Goal: Check status: Check status

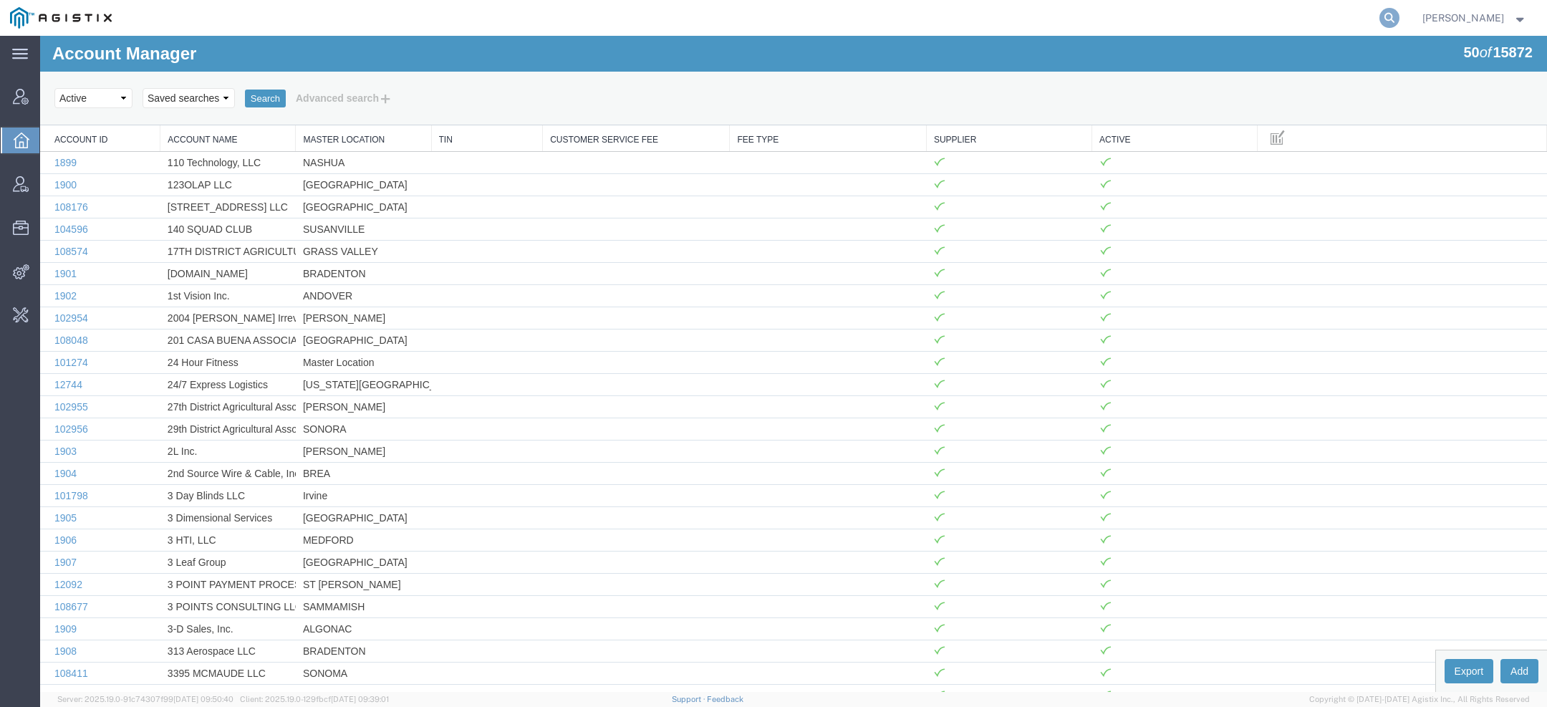
click at [1397, 25] on icon at bounding box center [1390, 18] width 20 height 20
paste input "Jason.Champagne@amentum.com"
type input "Jason.Champagne@amentum.com"
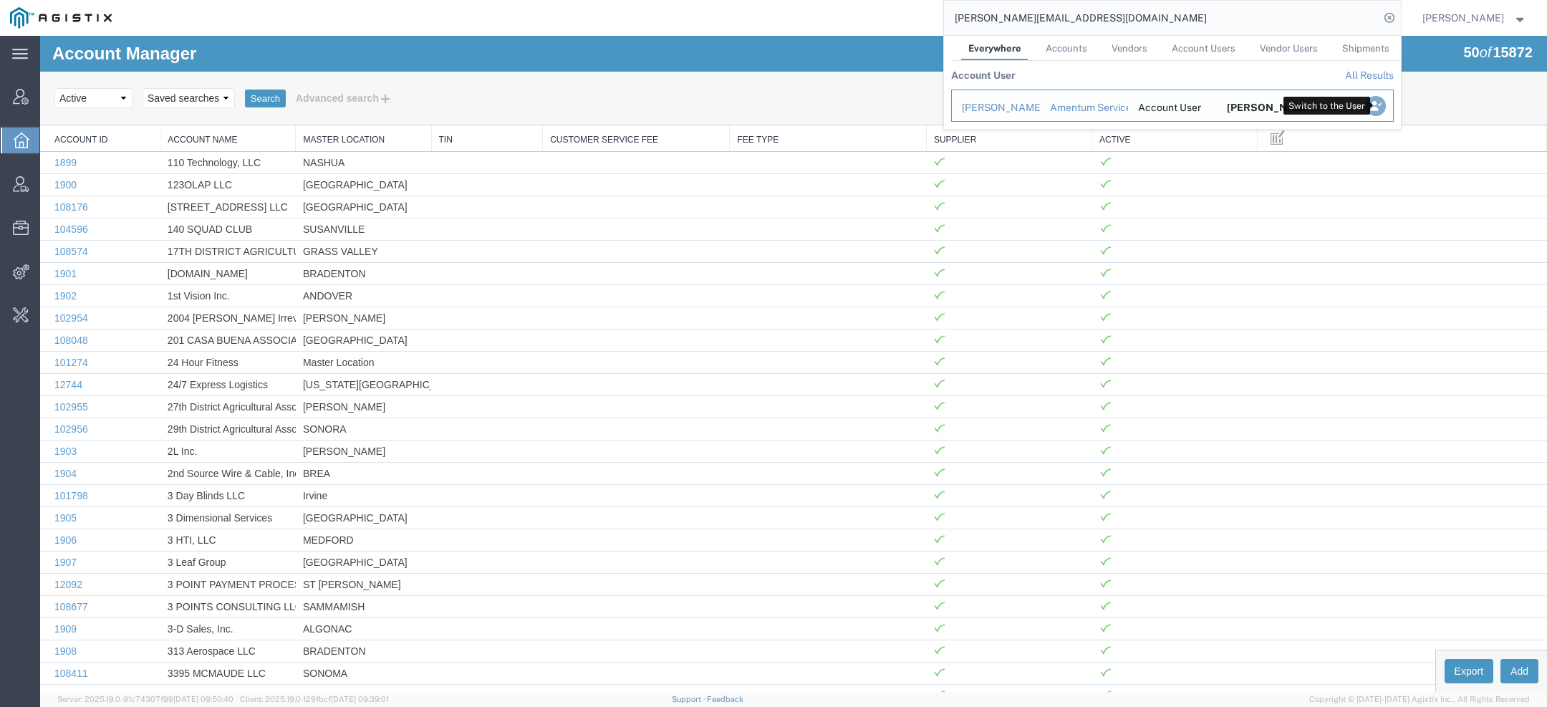
click at [1378, 102] on icon "Search Results" at bounding box center [1375, 106] width 20 height 20
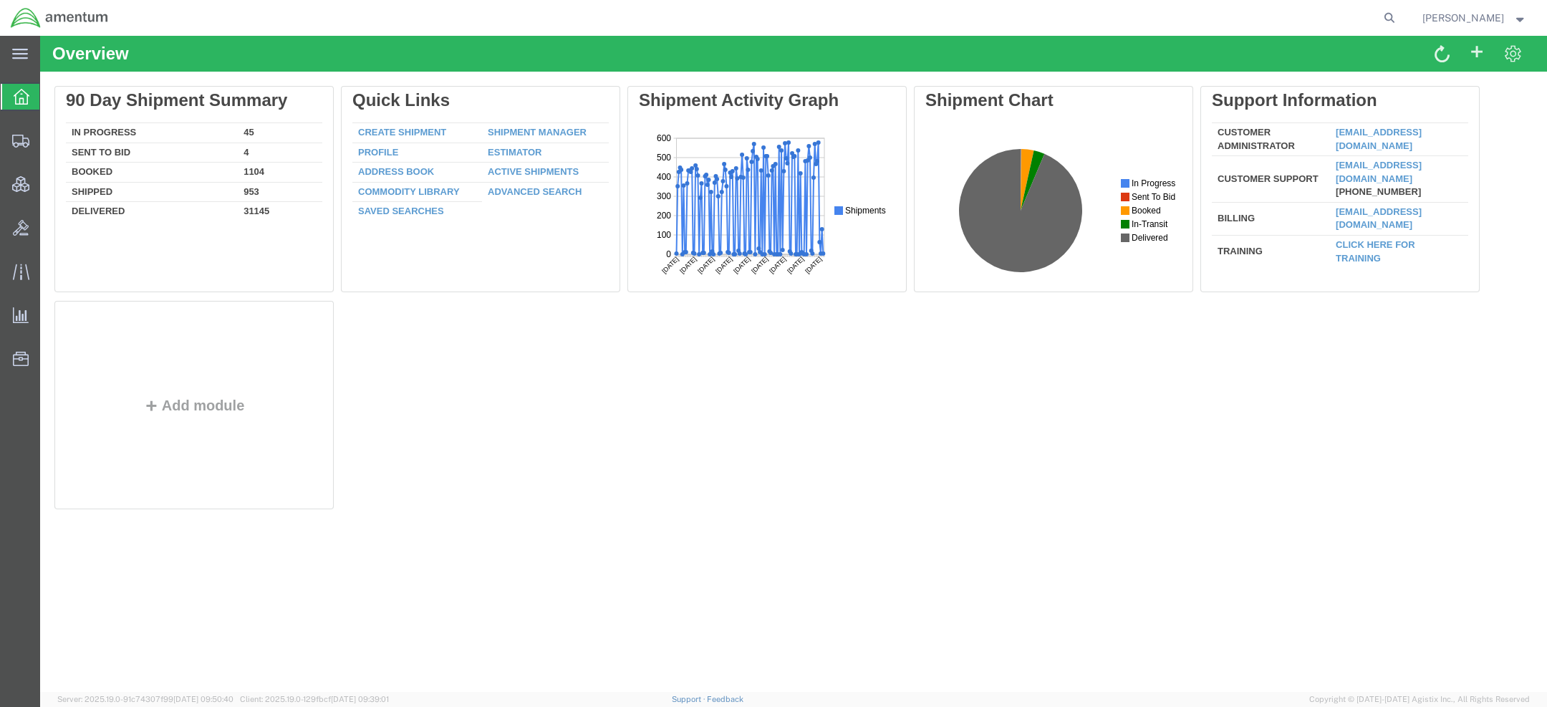
click at [1446, 21] on span "Jason Champagne" at bounding box center [1464, 18] width 82 height 16
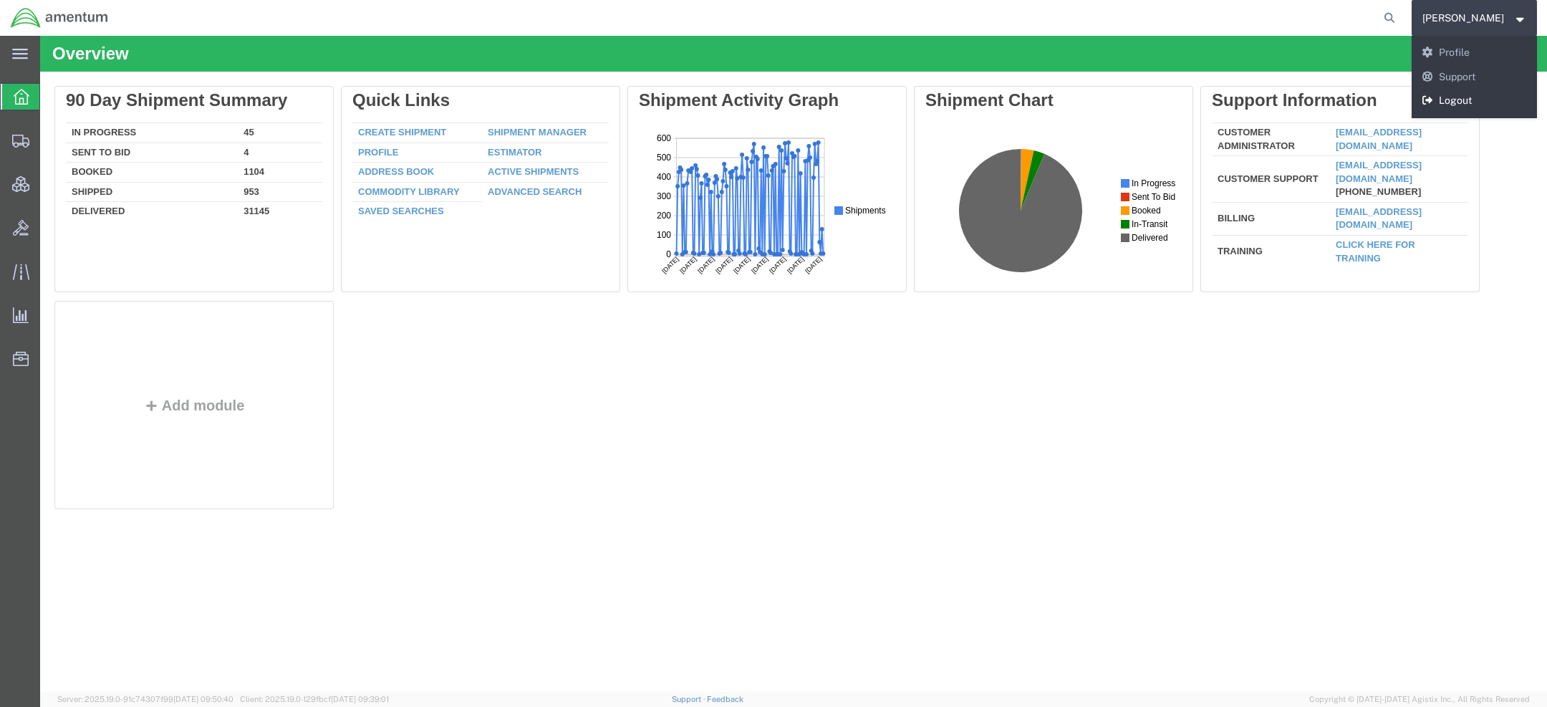
click at [1445, 96] on link "Logout" at bounding box center [1475, 101] width 126 height 24
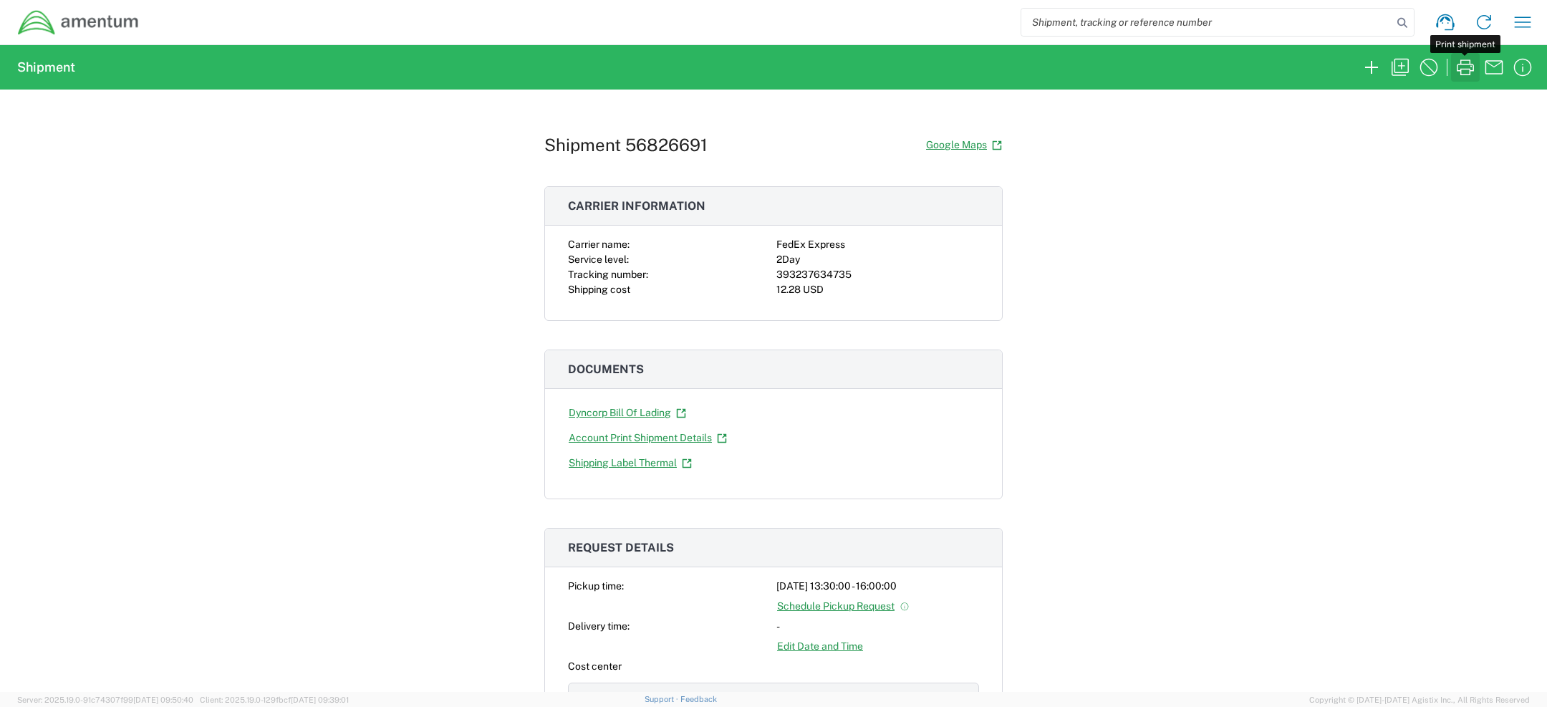
click at [1465, 69] on icon "button" at bounding box center [1465, 67] width 23 height 23
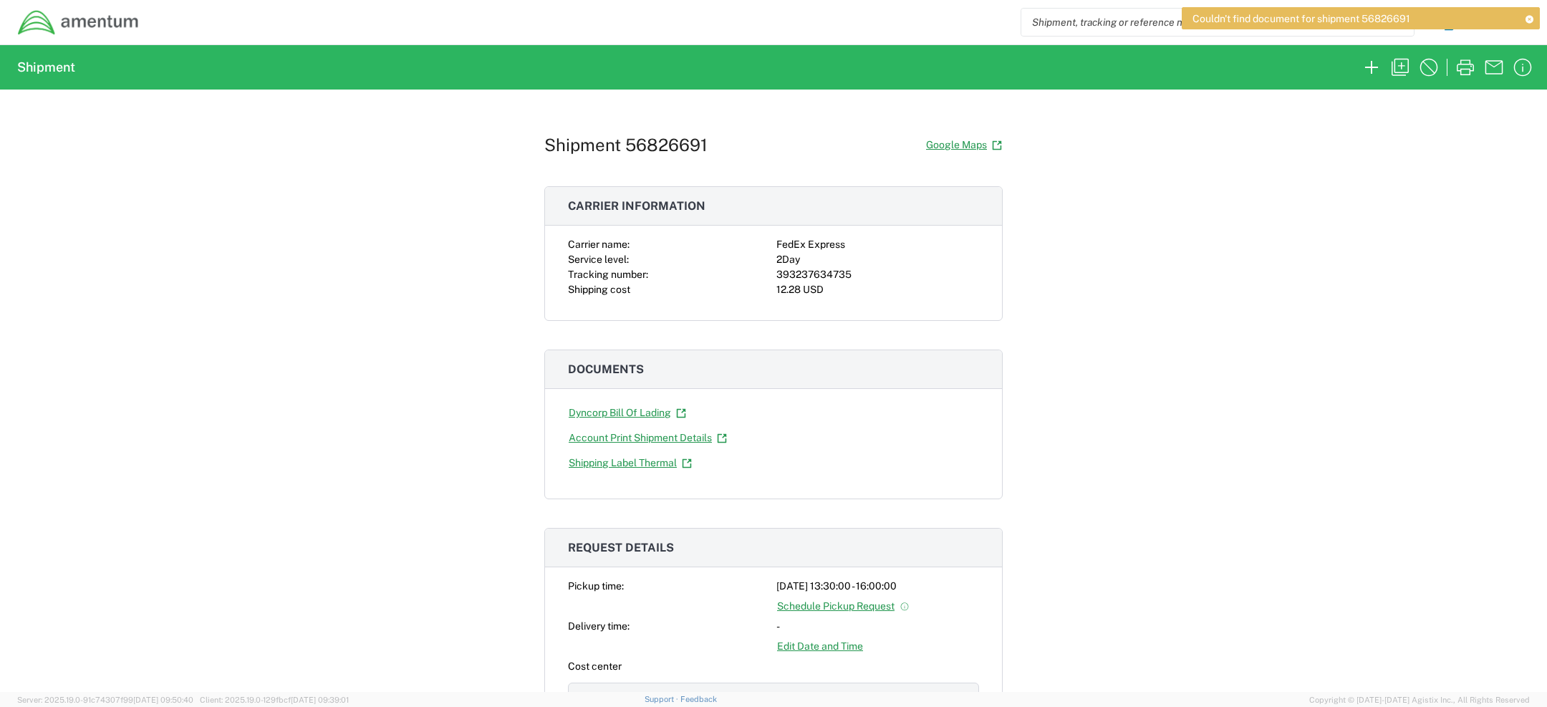
click at [1529, 17] on icon at bounding box center [1529, 19] width 10 height 8
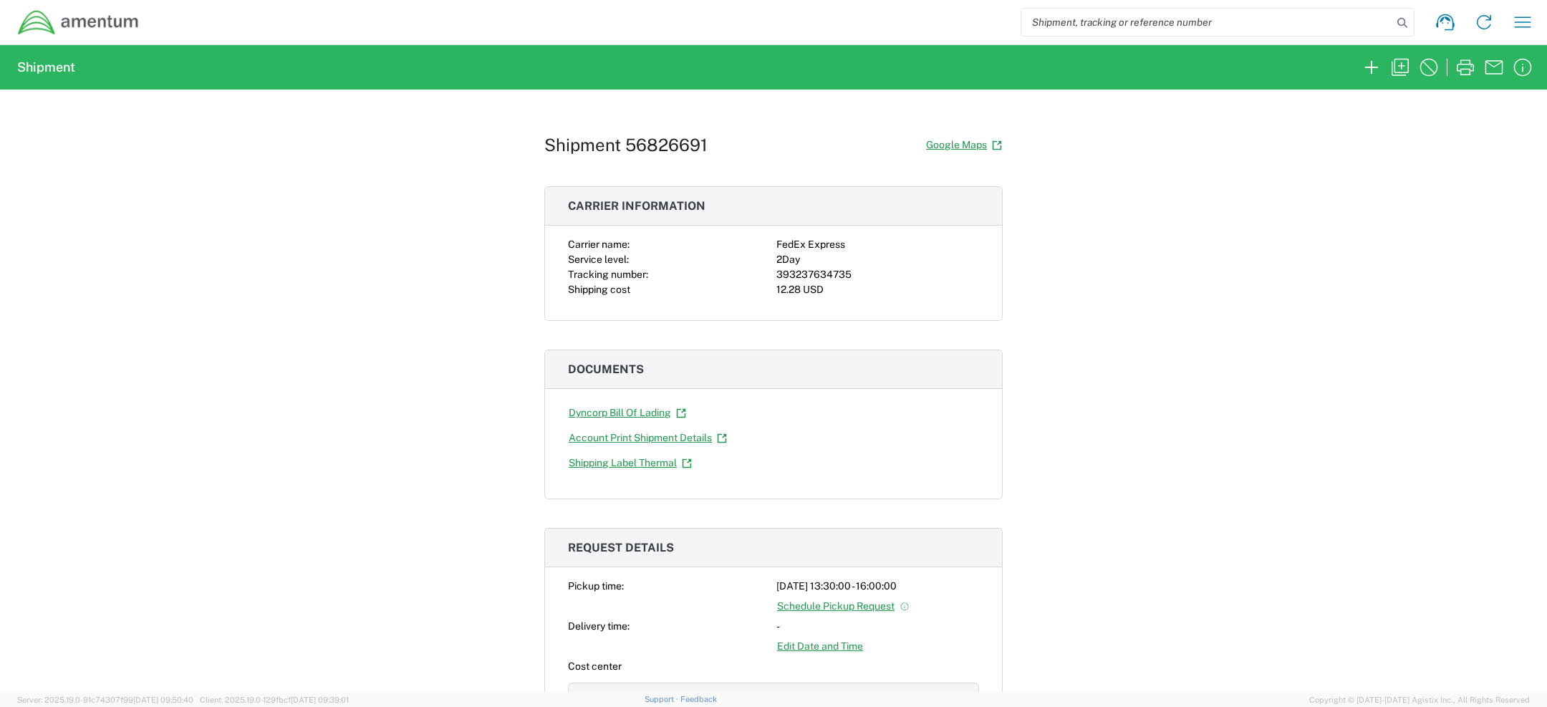
click at [1252, 178] on div "Shipment 56826691 Google Maps Carrier information Carrier name: FedEx Express S…" at bounding box center [773, 391] width 1547 height 602
click at [650, 415] on link "Dyncorp Bill Of Lading" at bounding box center [627, 412] width 119 height 25
click at [639, 436] on link "Account Print Shipment Details" at bounding box center [648, 438] width 160 height 25
click at [652, 462] on link "Shipping Label Thermal" at bounding box center [630, 463] width 125 height 25
click at [1464, 69] on icon "button" at bounding box center [1465, 67] width 17 height 16
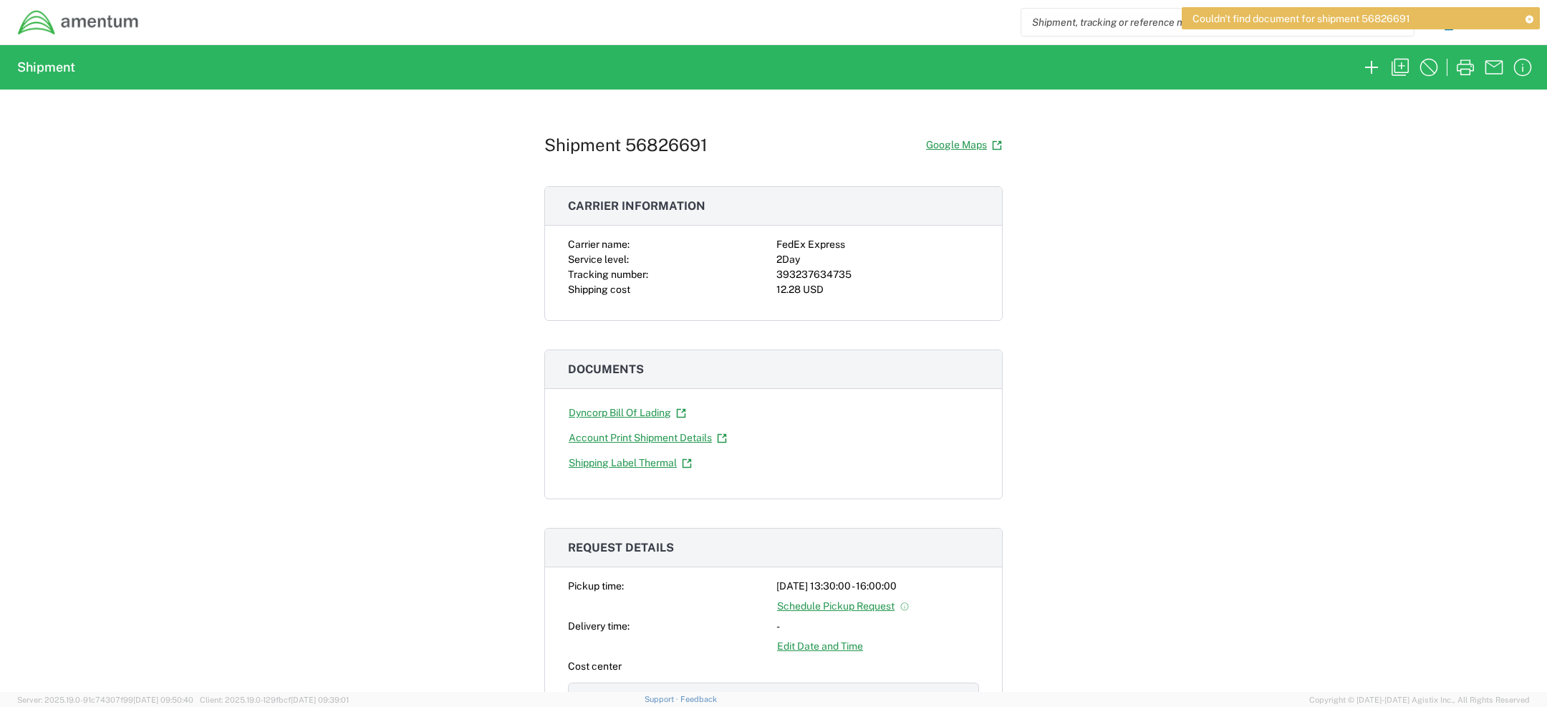
click at [1317, 145] on div "Shipment 56826691 Google Maps Carrier information Carrier name: FedEx Express S…" at bounding box center [773, 391] width 1547 height 602
click at [613, 148] on h1 "Shipment 56826691" at bounding box center [625, 145] width 163 height 21
copy h1 "n"
click at [631, 92] on div "Shipment 56826691 Google Maps Carrier information Carrier name: FedEx Express S…" at bounding box center [773, 391] width 458 height 602
click at [1527, 16] on icon at bounding box center [1529, 19] width 10 height 8
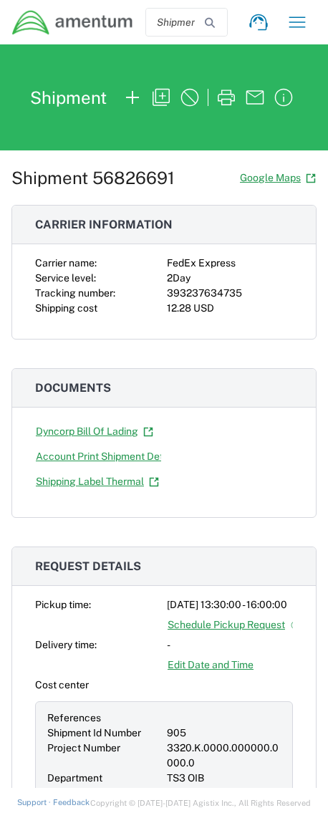
click at [226, 102] on icon "button" at bounding box center [226, 97] width 23 height 23
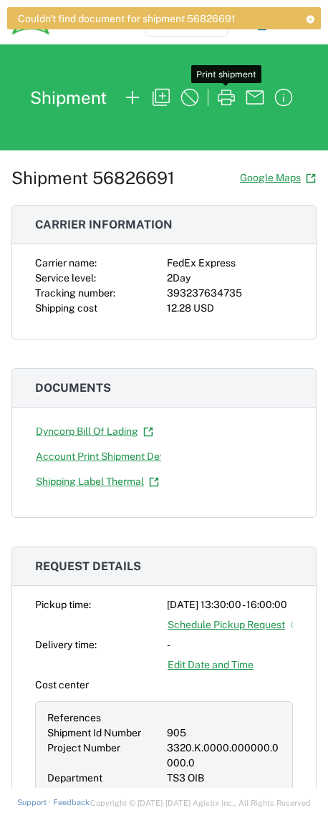
click at [226, 103] on icon "button" at bounding box center [226, 97] width 23 height 23
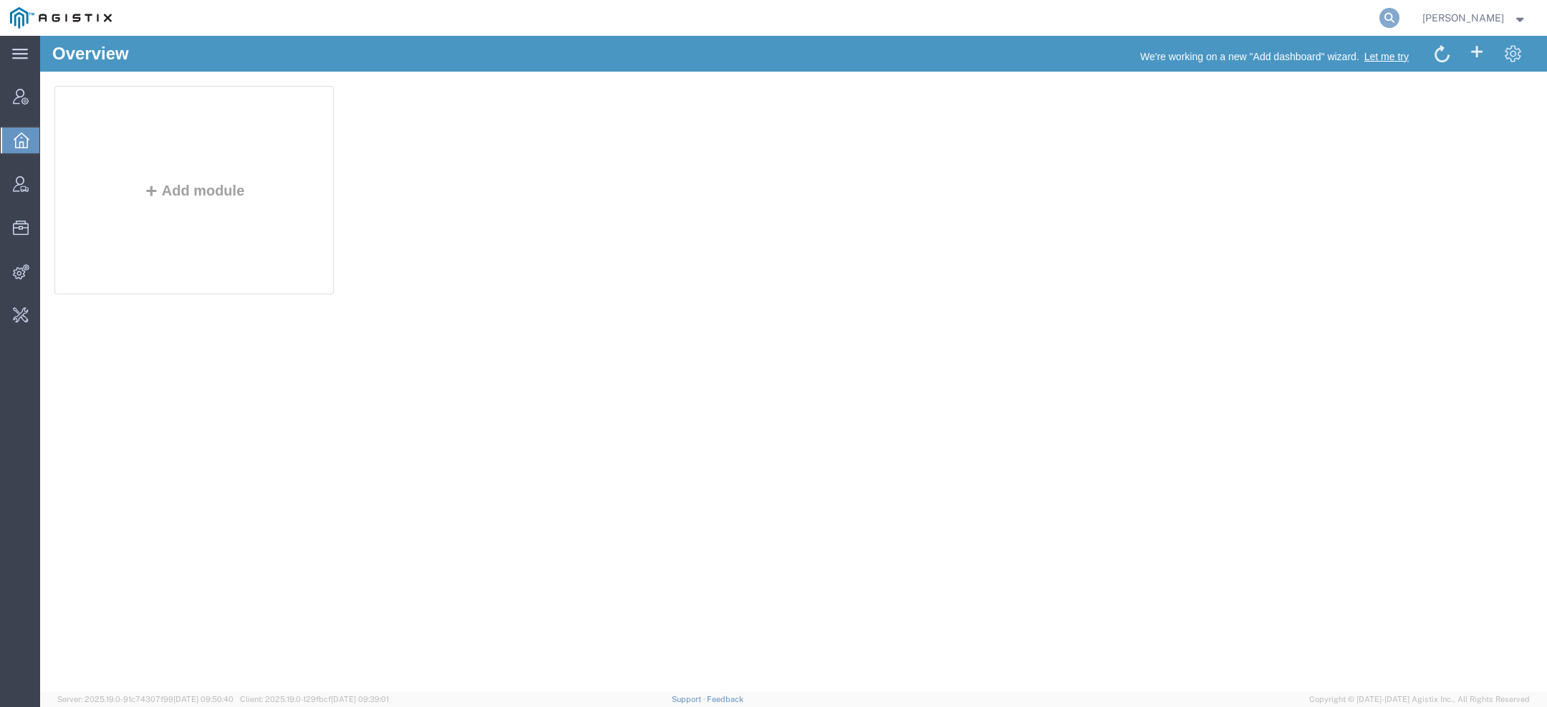
click at [1390, 19] on icon at bounding box center [1390, 18] width 20 height 20
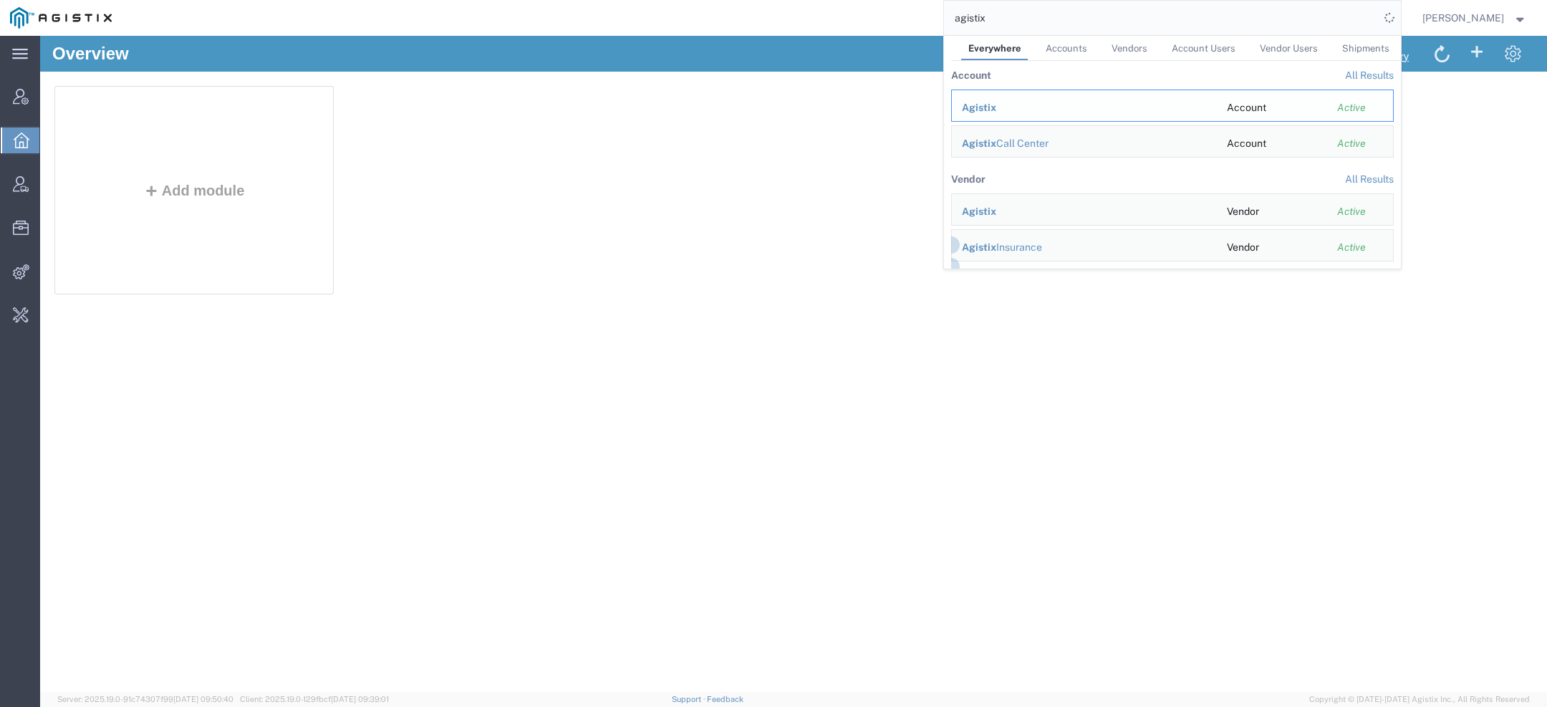
click at [987, 110] on span "Agistix" at bounding box center [979, 107] width 34 height 11
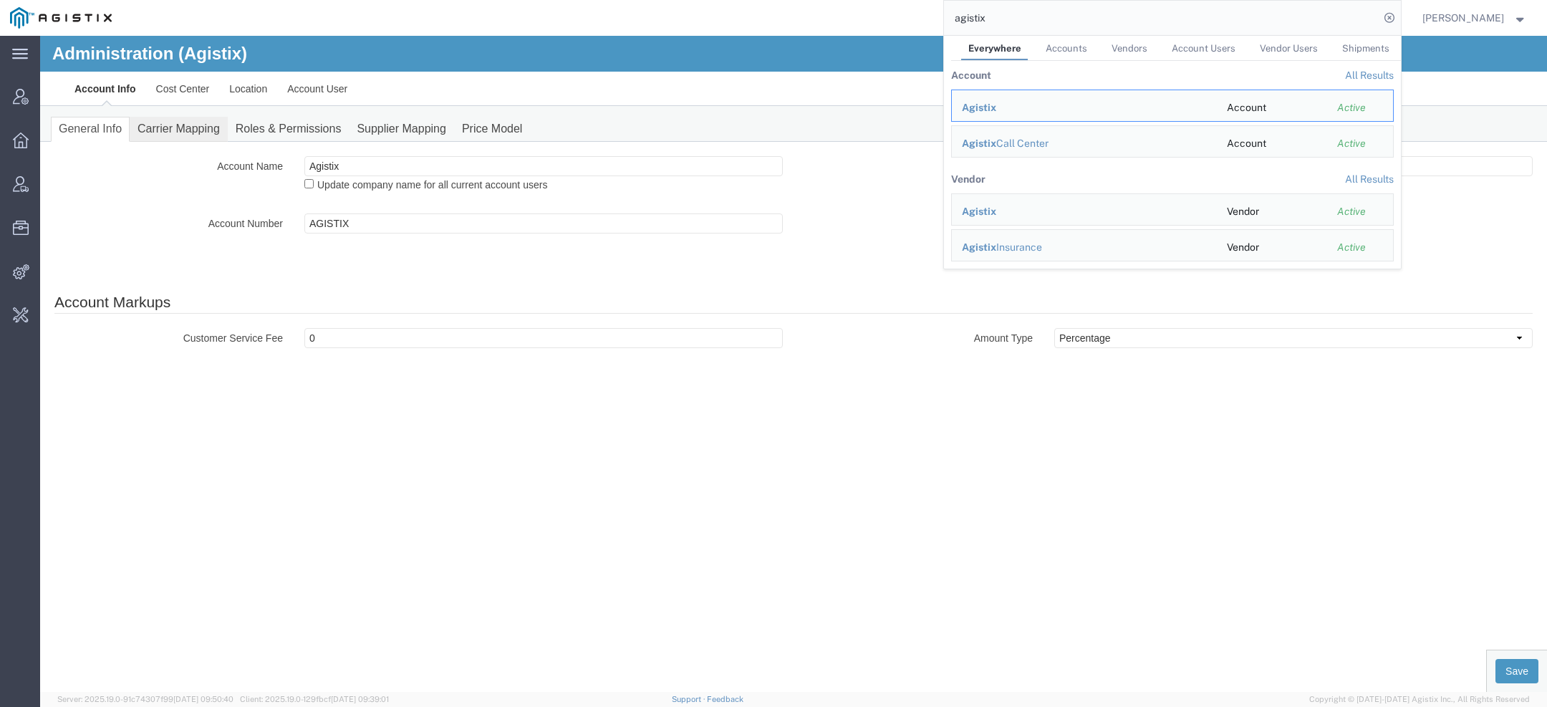
click at [200, 133] on link "Carrier Mapping" at bounding box center [179, 129] width 98 height 25
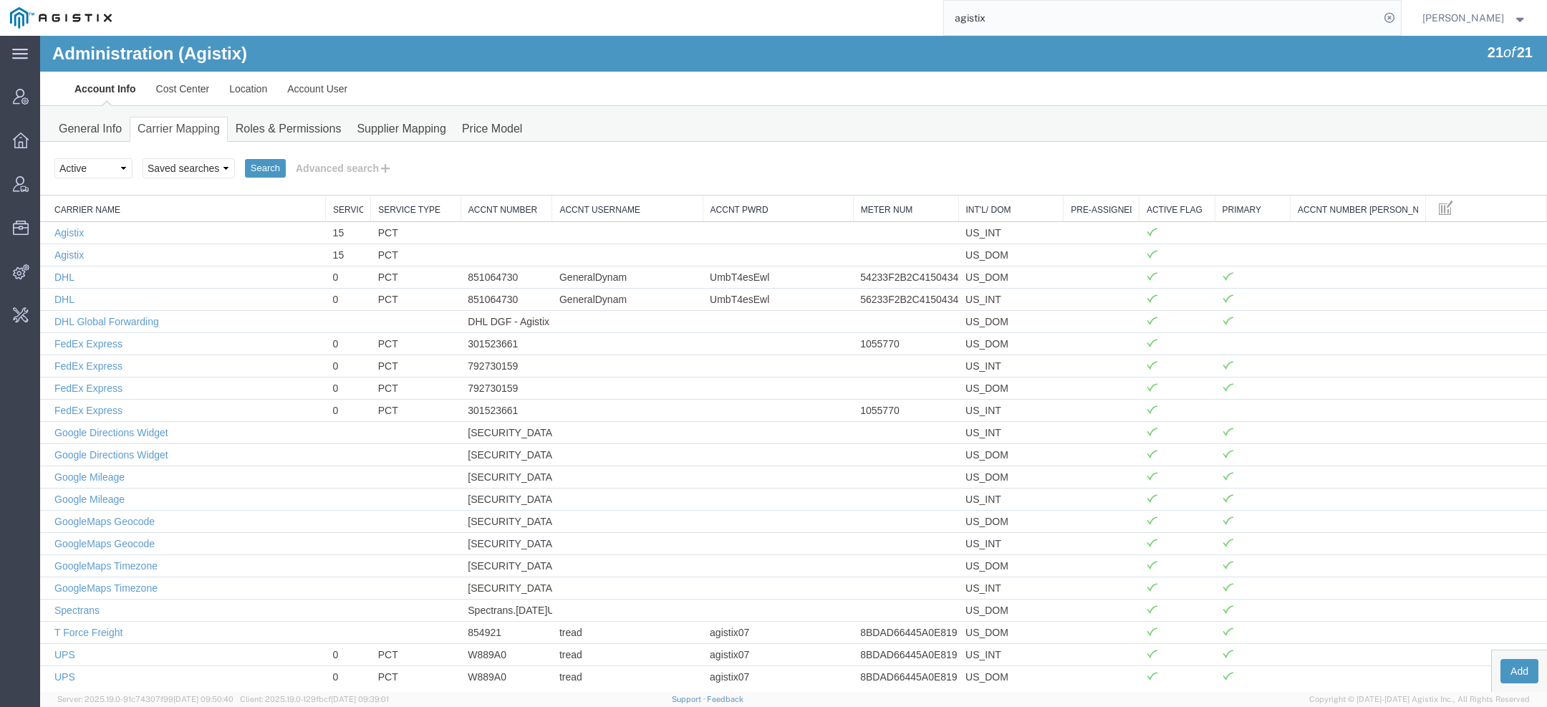
scroll to position [5, 0]
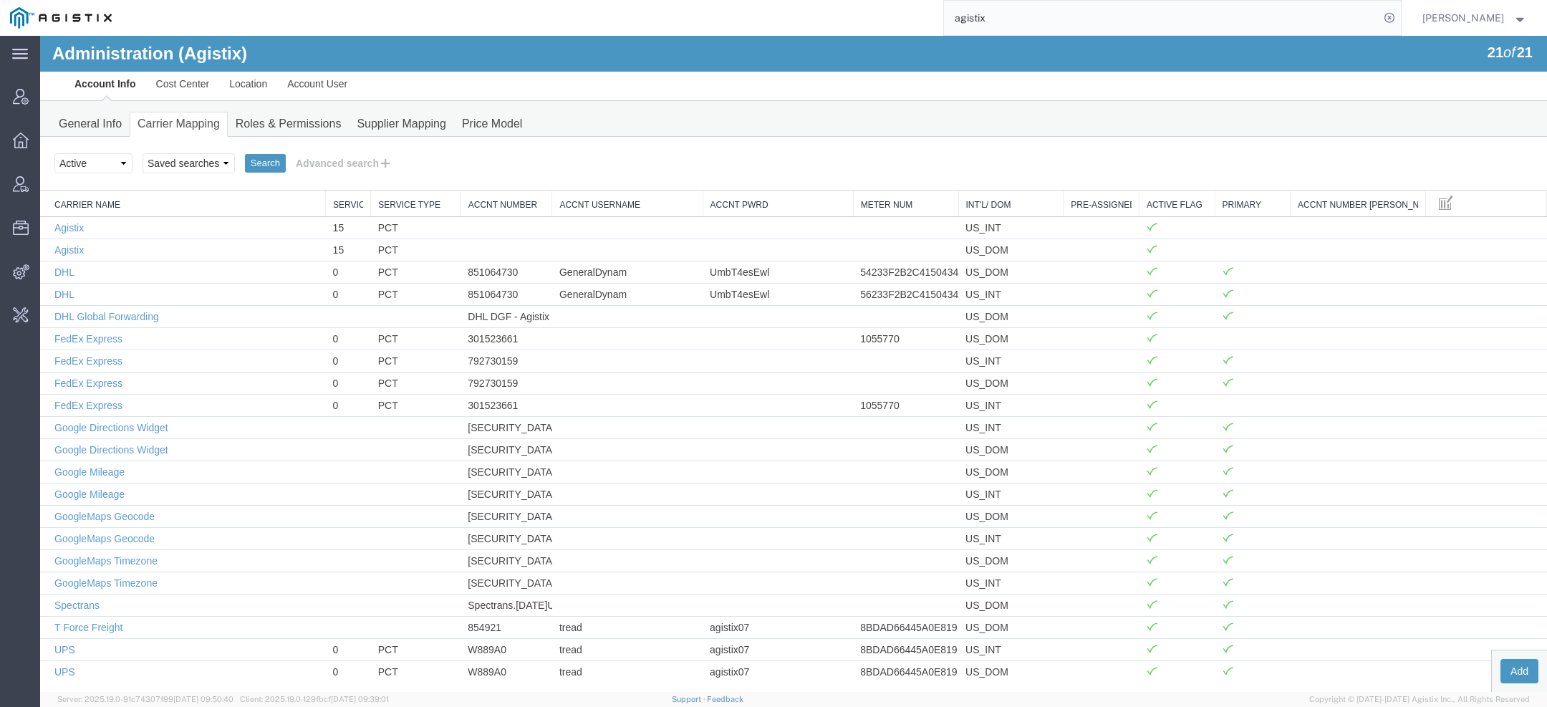
drag, startPoint x: 1005, startPoint y: 16, endPoint x: 775, endPoint y: 4, distance: 230.3
click at [775, 4] on div "agistix" at bounding box center [761, 18] width 1279 height 36
type input "gd-ots"
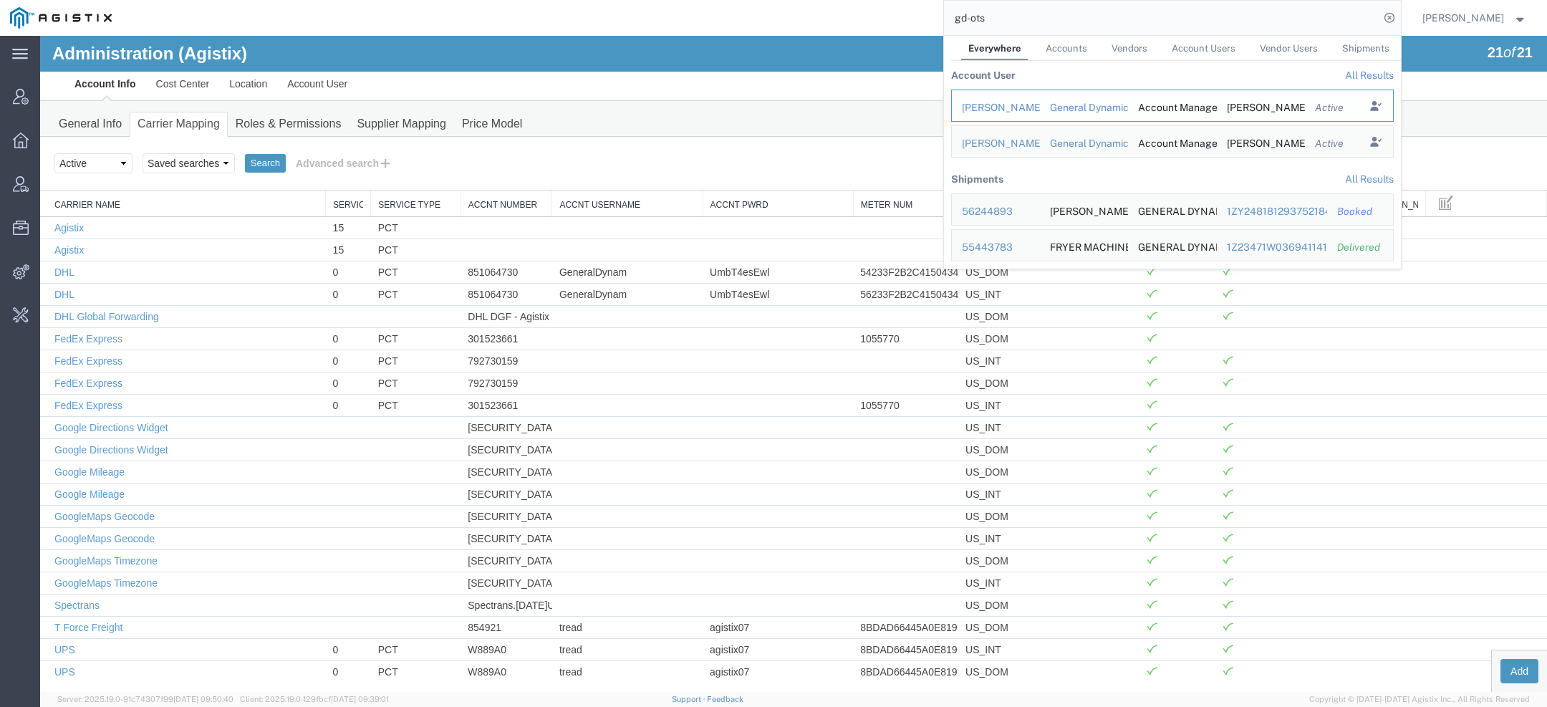
click at [1006, 100] on div "Russell Borum" at bounding box center [996, 107] width 68 height 15
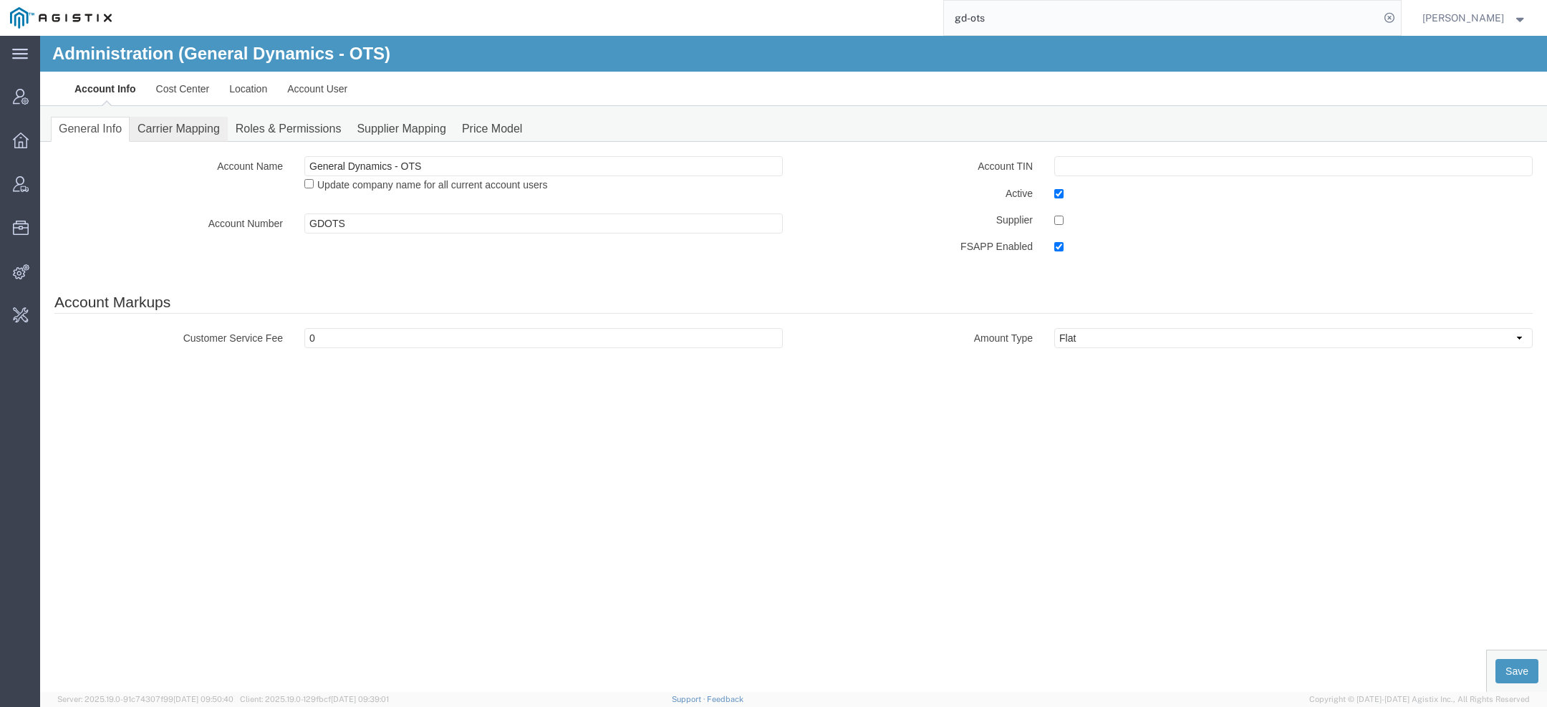
click at [196, 127] on link "Carrier Mapping" at bounding box center [179, 129] width 98 height 25
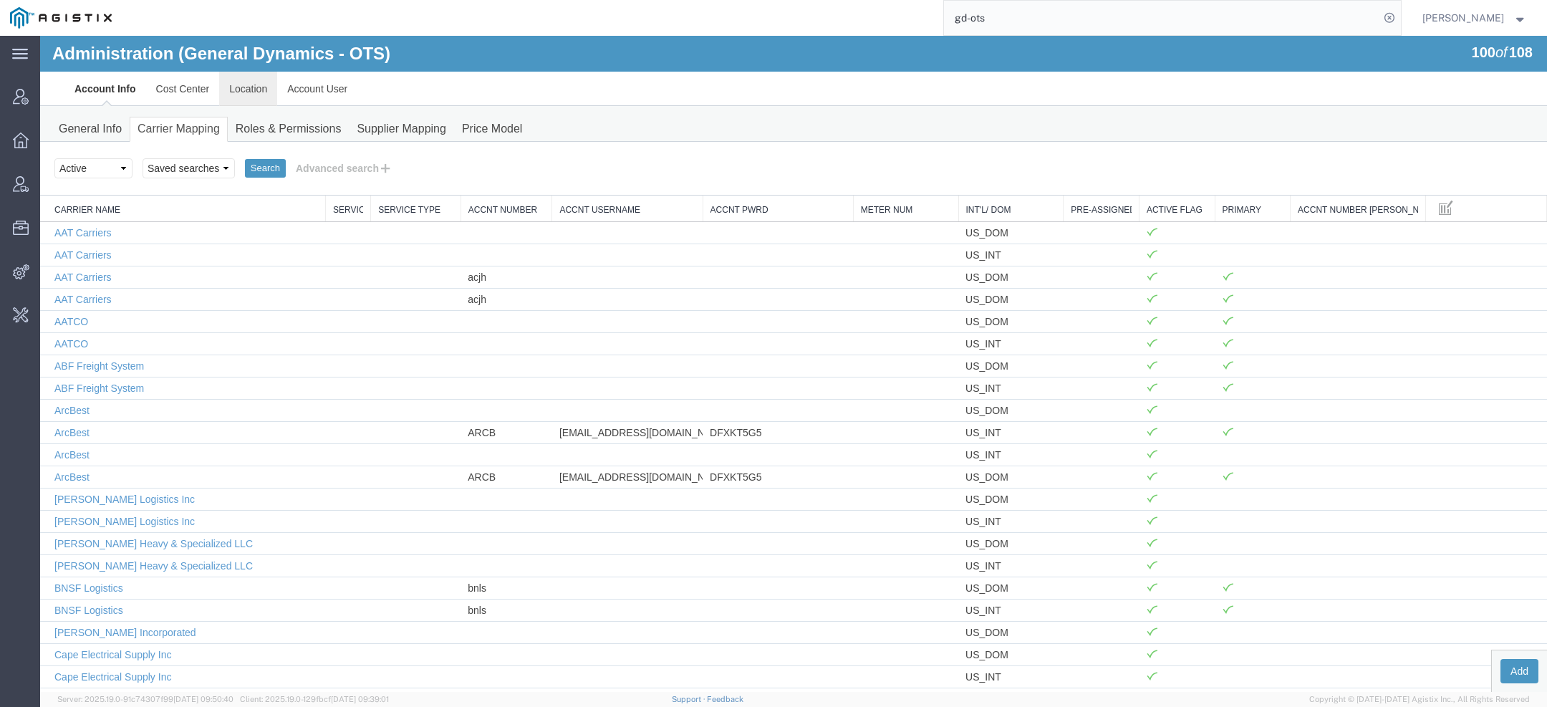
click at [257, 90] on link "Location" at bounding box center [248, 89] width 58 height 34
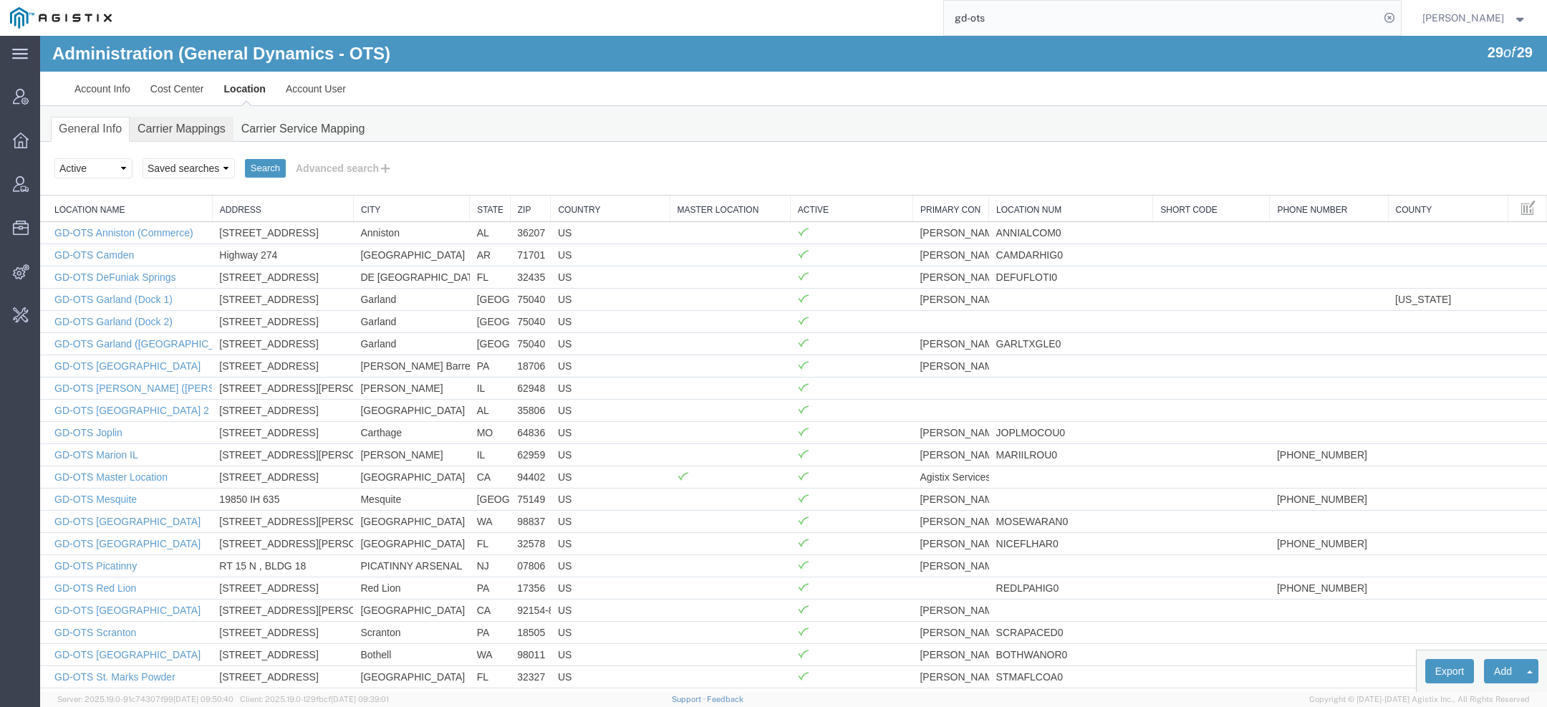
click at [208, 124] on link "Carrier Mappings" at bounding box center [182, 129] width 104 height 25
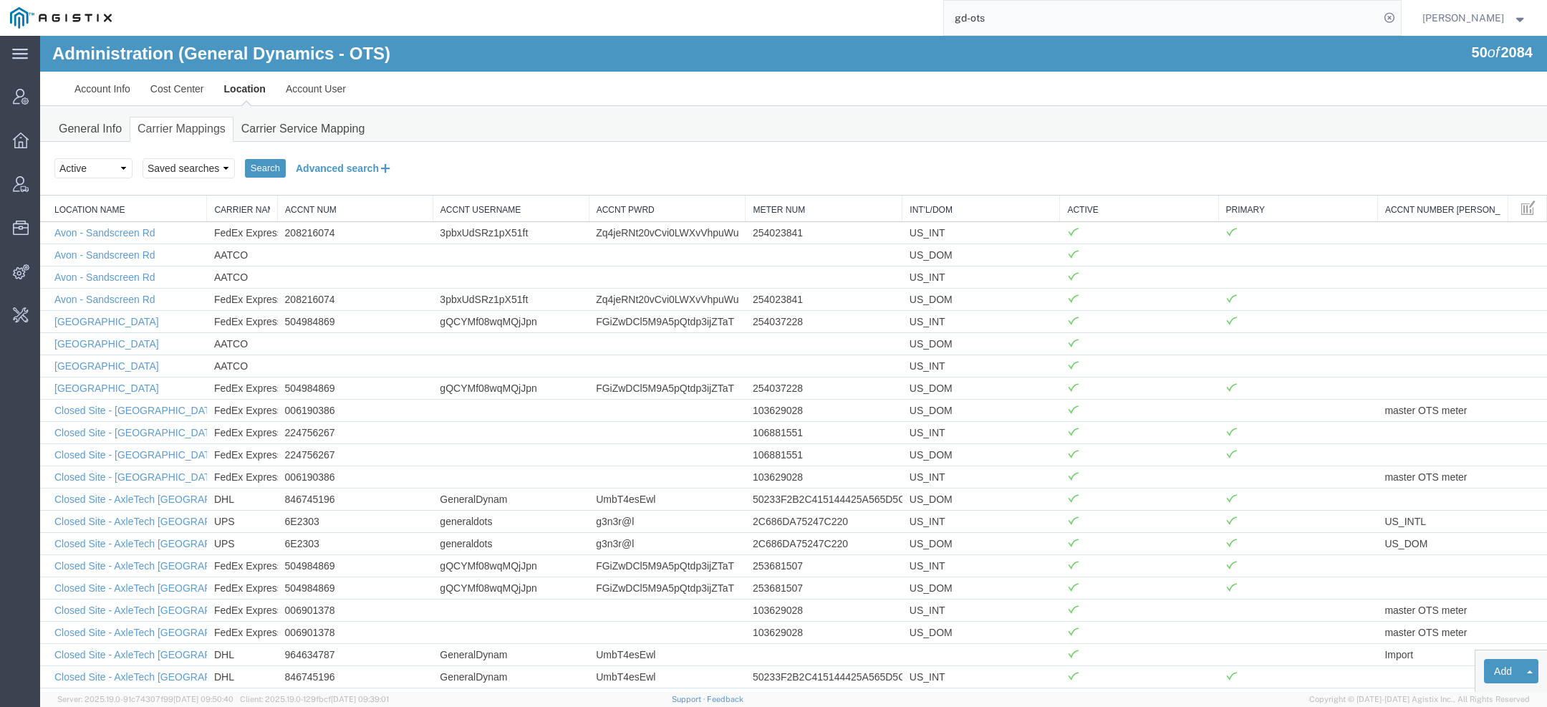
click at [360, 167] on button "Advanced search" at bounding box center [344, 168] width 117 height 24
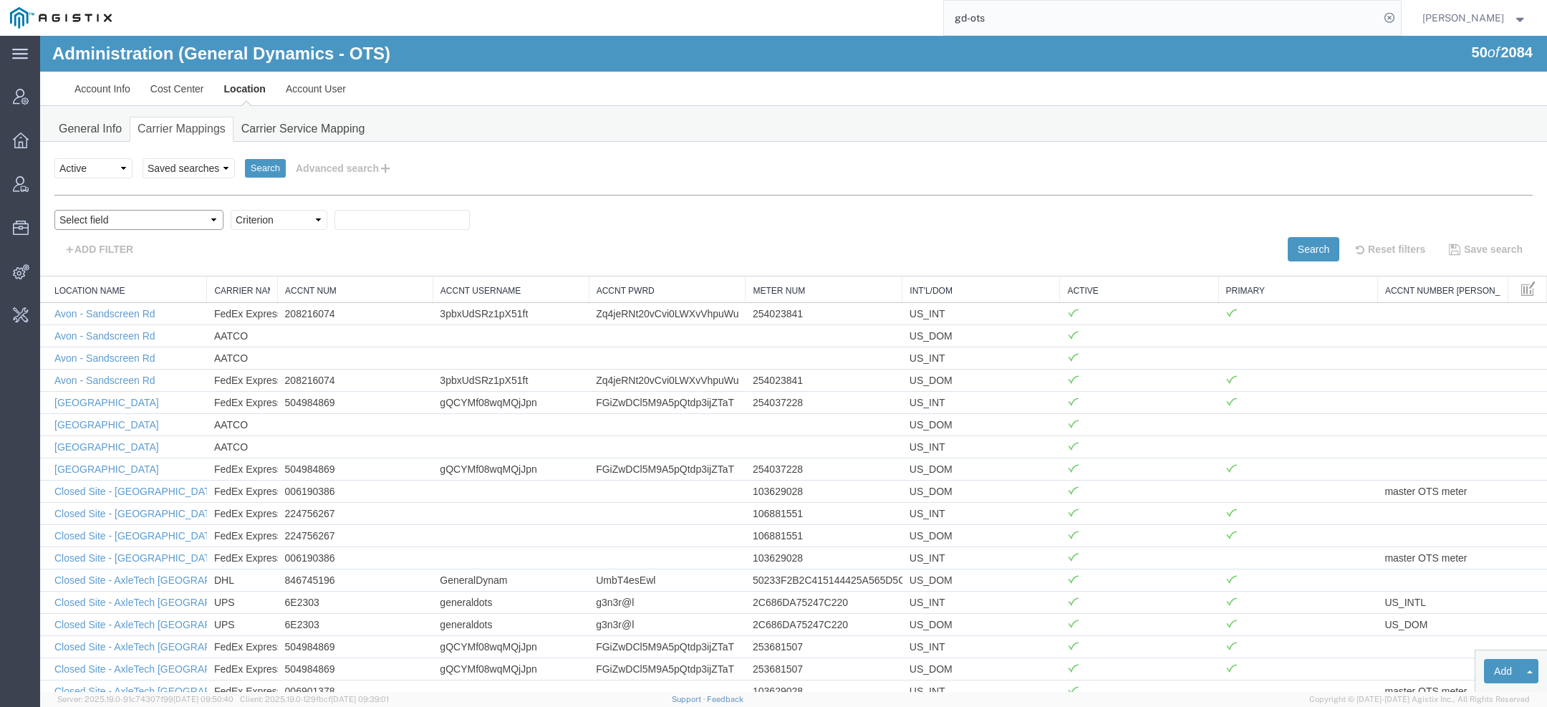
click at [133, 219] on select "Select field Accnt Num Accnt Number Alias Accnt Username Carrier Name Int'l/Dom…" at bounding box center [138, 220] width 169 height 20
select select "acctNum"
click at [54, 210] on select "Select field Accnt Num Accnt Number Alias Accnt Username Carrier Name Int'l/Dom…" at bounding box center [138, 220] width 169 height 20
click at [231, 219] on select "Criterion contains does not contain is is blank is not blank starts with" at bounding box center [279, 220] width 97 height 20
select select "contains"
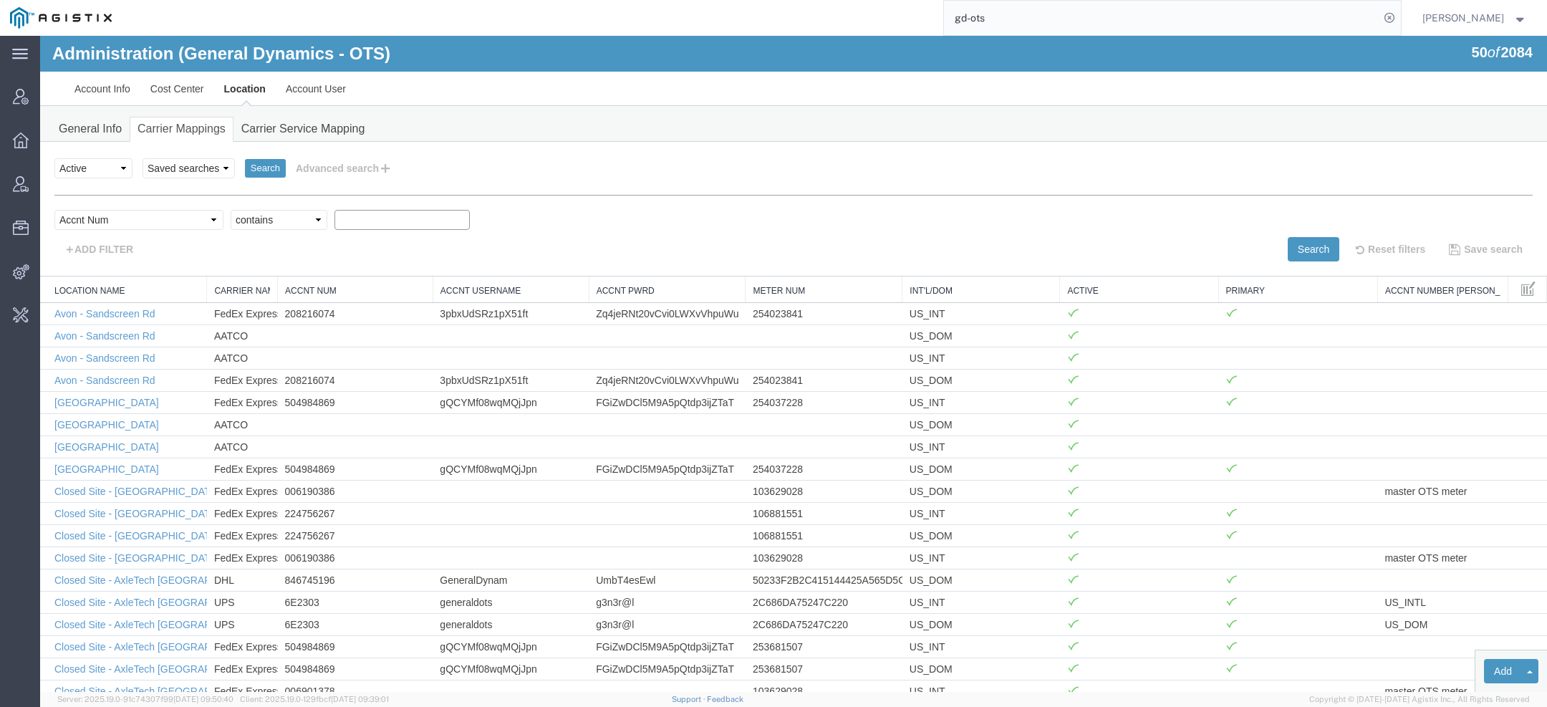
click at [231, 210] on select "Criterion contains does not contain is is blank is not blank starts with" at bounding box center [279, 220] width 97 height 20
paste input "510087020"
type input "510087020"
click at [1312, 253] on button "Search" at bounding box center [1314, 249] width 52 height 24
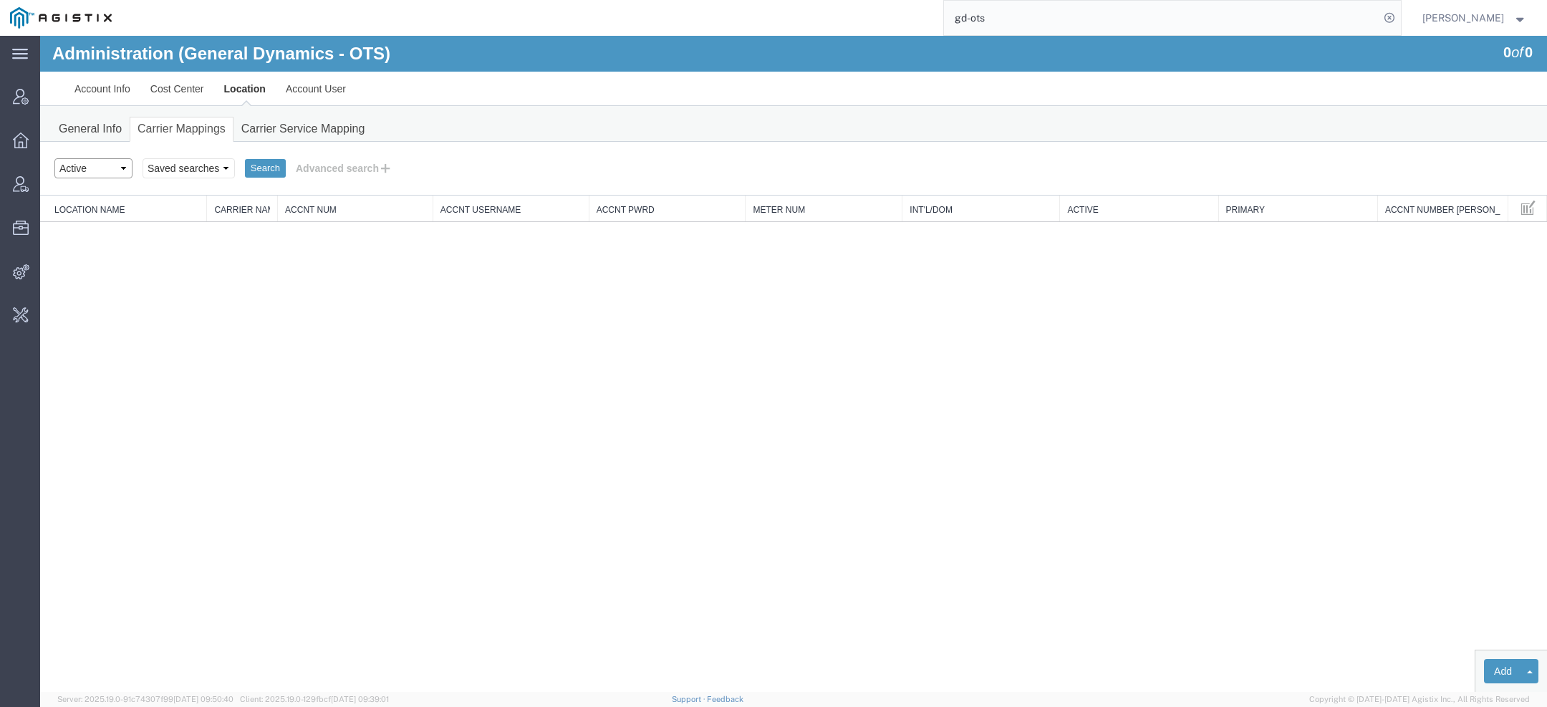
click at [67, 165] on select "Select status Active All Inactive" at bounding box center [93, 168] width 78 height 20
select select "ALL"
click at [54, 158] on select "Select status Active All Inactive" at bounding box center [93, 168] width 78 height 20
click at [254, 161] on button "Search" at bounding box center [265, 168] width 41 height 19
click at [94, 87] on link "Account Info" at bounding box center [102, 89] width 76 height 34
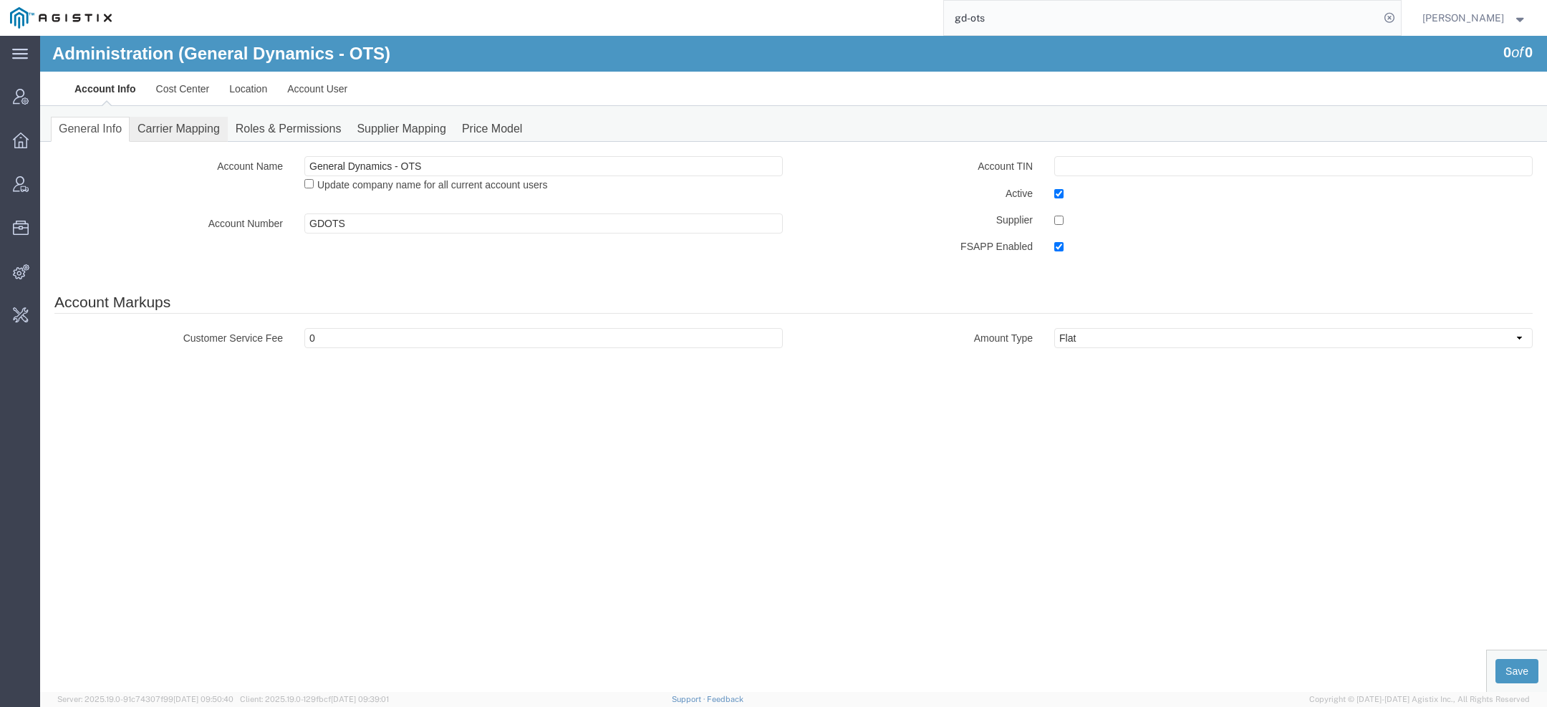
click at [168, 125] on link "Carrier Mapping" at bounding box center [179, 129] width 98 height 25
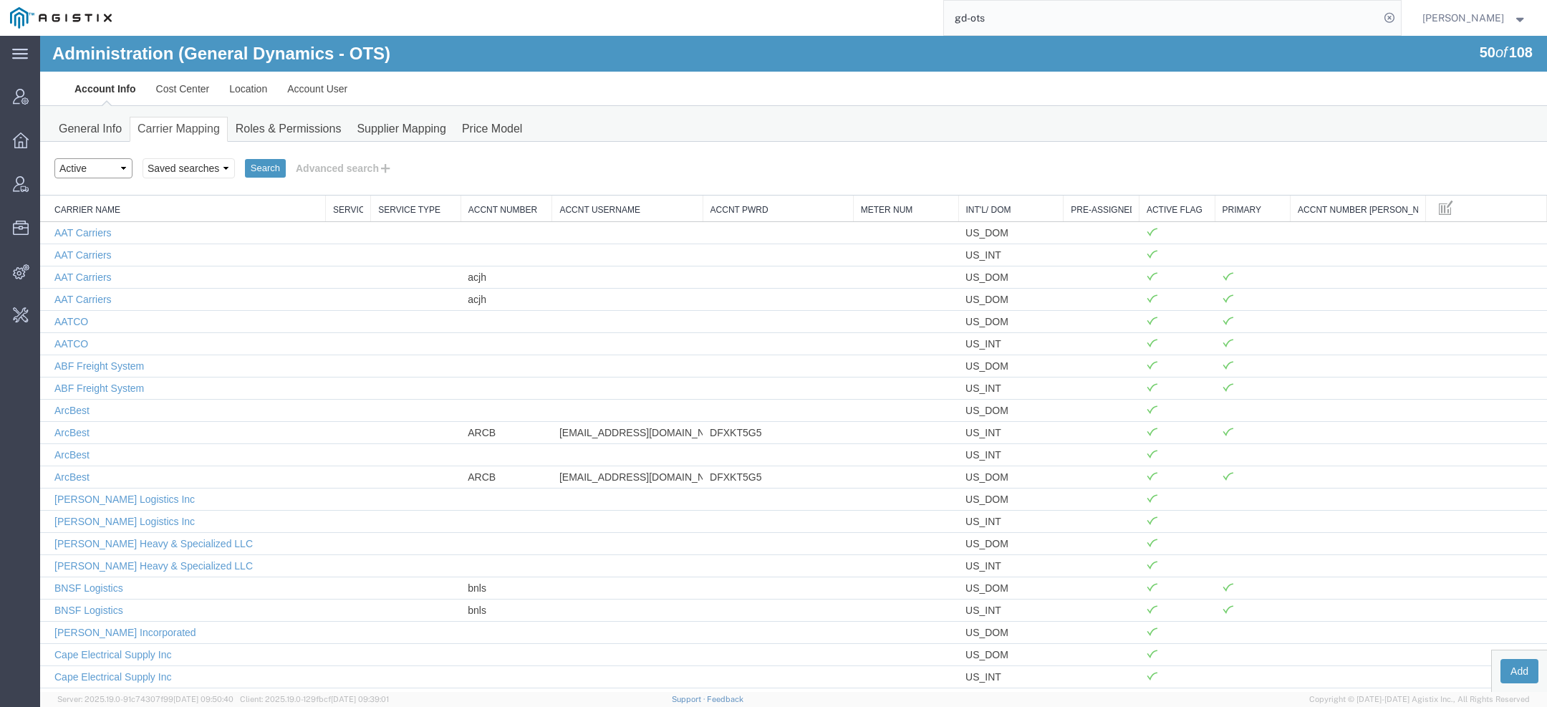
click at [102, 166] on select "Select status Active All Inactive" at bounding box center [93, 168] width 78 height 20
select select "ALL"
click at [54, 158] on select "Select status Active All Inactive" at bounding box center [93, 168] width 78 height 20
click at [304, 166] on button "Advanced search" at bounding box center [344, 168] width 117 height 24
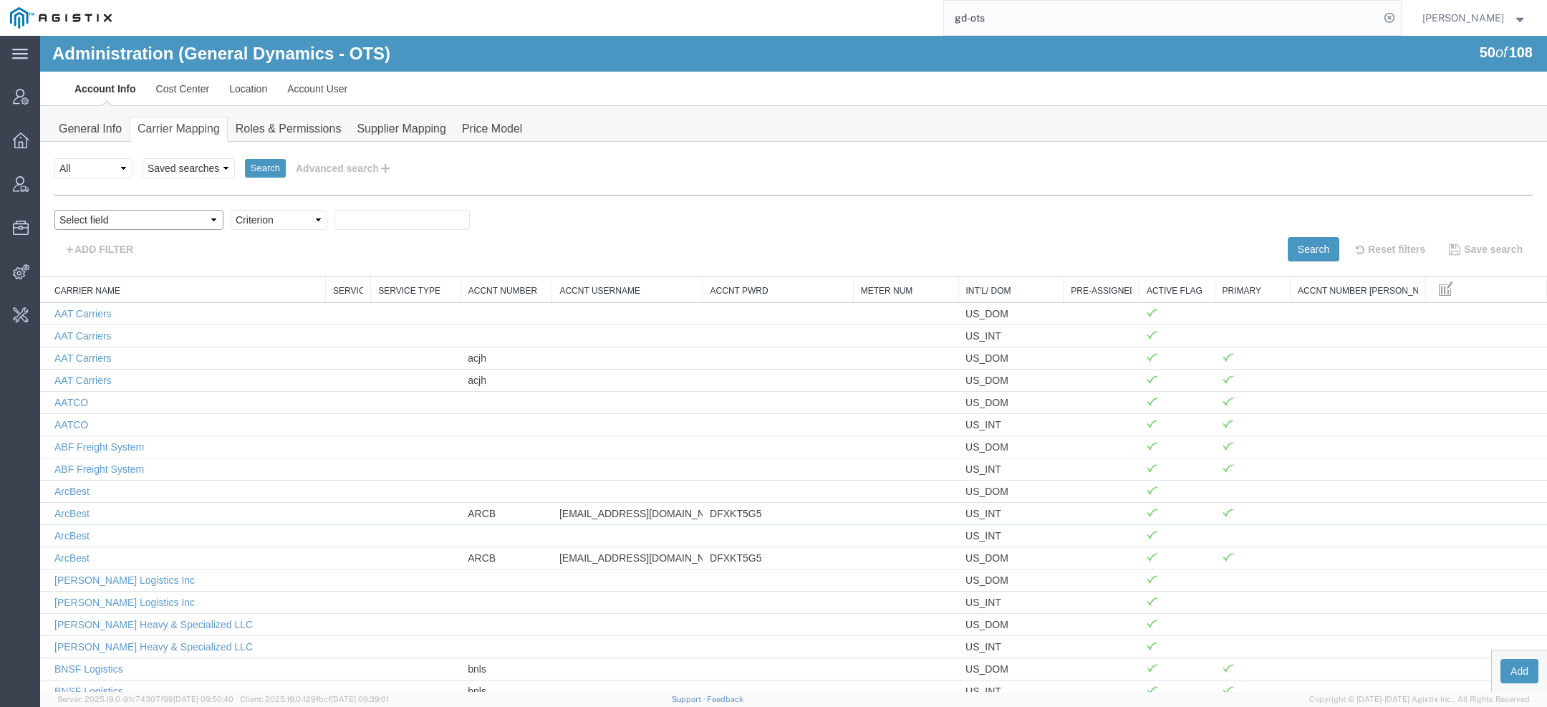
click at [133, 222] on select "Select field Accnt Number Accnt Number Alias Accnt Username Carrier Name Int'l/…" at bounding box center [138, 220] width 169 height 20
select select "acctNum"
click at [54, 210] on select "Select field Accnt Number Accnt Number Alias Accnt Username Carrier Name Int'l/…" at bounding box center [138, 220] width 169 height 20
click at [231, 219] on select "Criterion contains does not contain is is blank is not blank starts with" at bounding box center [279, 220] width 97 height 20
select select "contains"
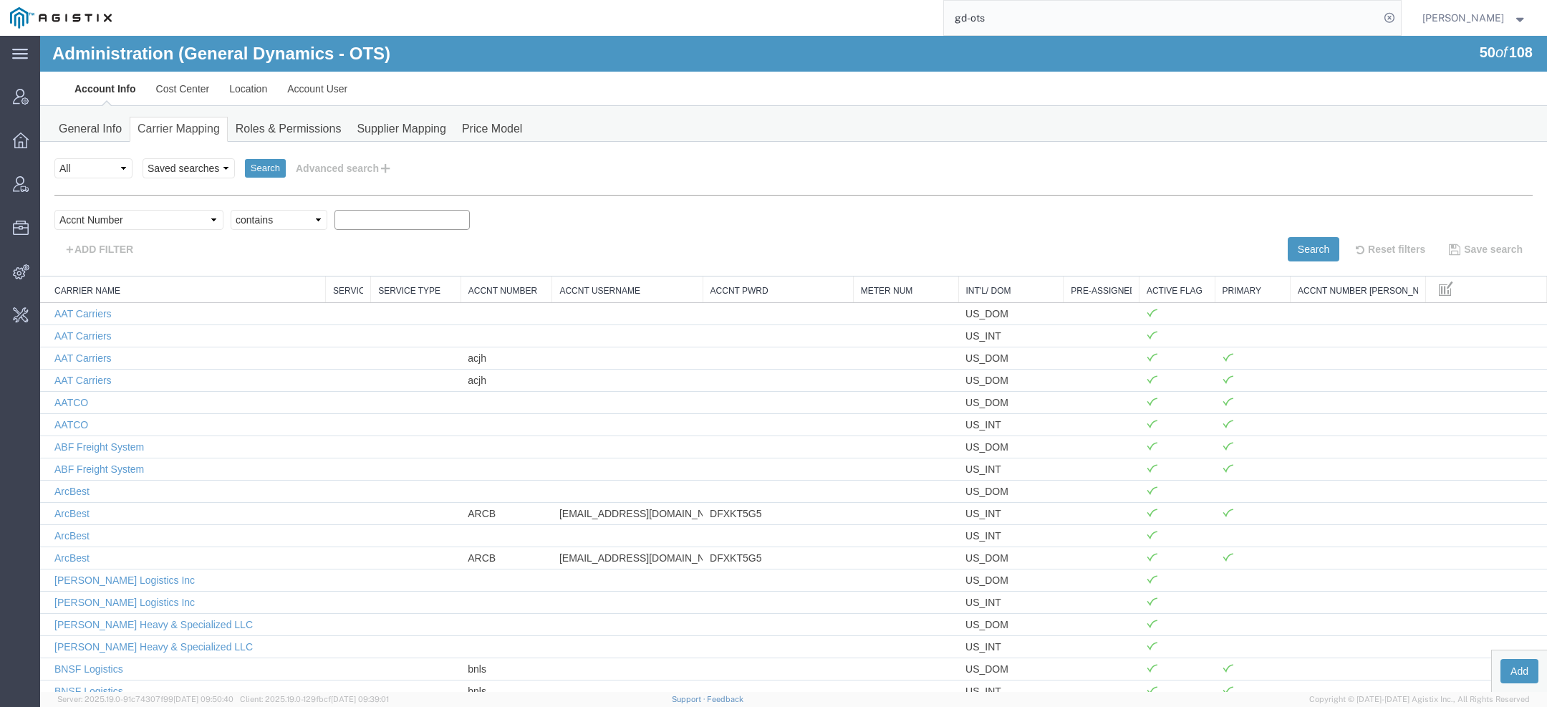
click at [231, 210] on select "Criterion contains does not contain is is blank is not blank starts with" at bounding box center [279, 220] width 97 height 20
paste input "510087020"
type input "510087020"
click at [1288, 256] on button "Search" at bounding box center [1314, 249] width 52 height 24
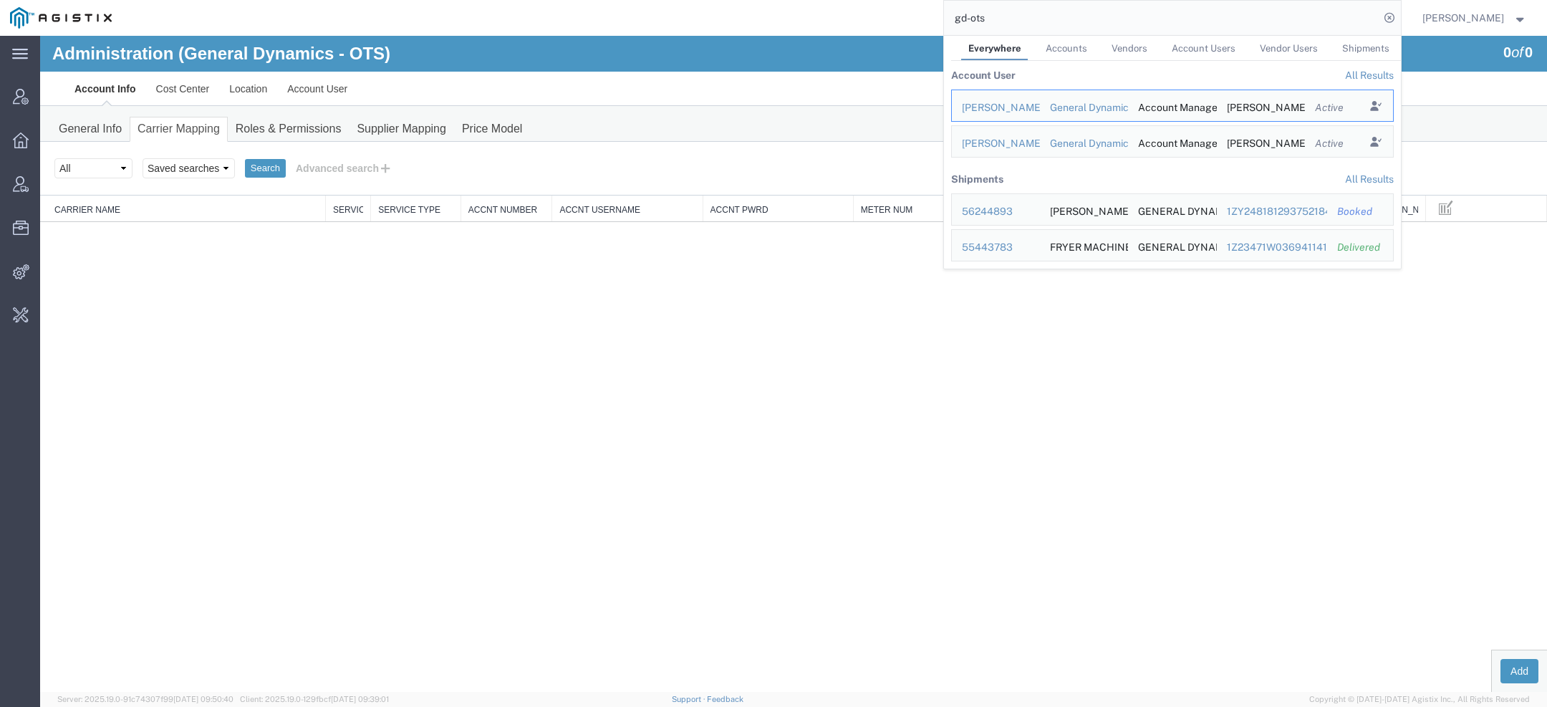
drag, startPoint x: 991, startPoint y: 28, endPoint x: 873, endPoint y: 8, distance: 119.9
click at [873, 9] on div "gd-ots Everywhere Accounts Vendors Account Users Vendor Users Shipments Account…" at bounding box center [761, 18] width 1279 height 36
paste input "56832051"
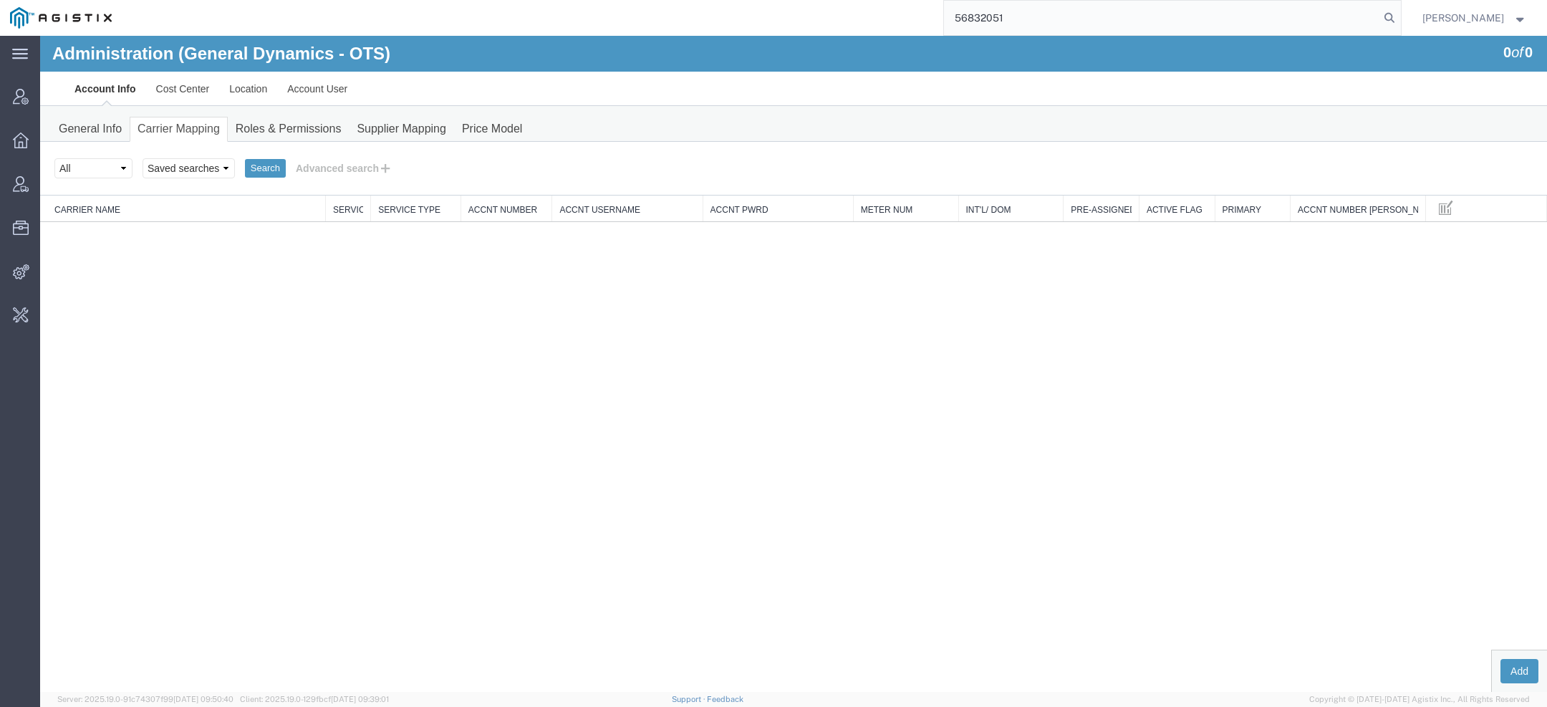
type input "56832051"
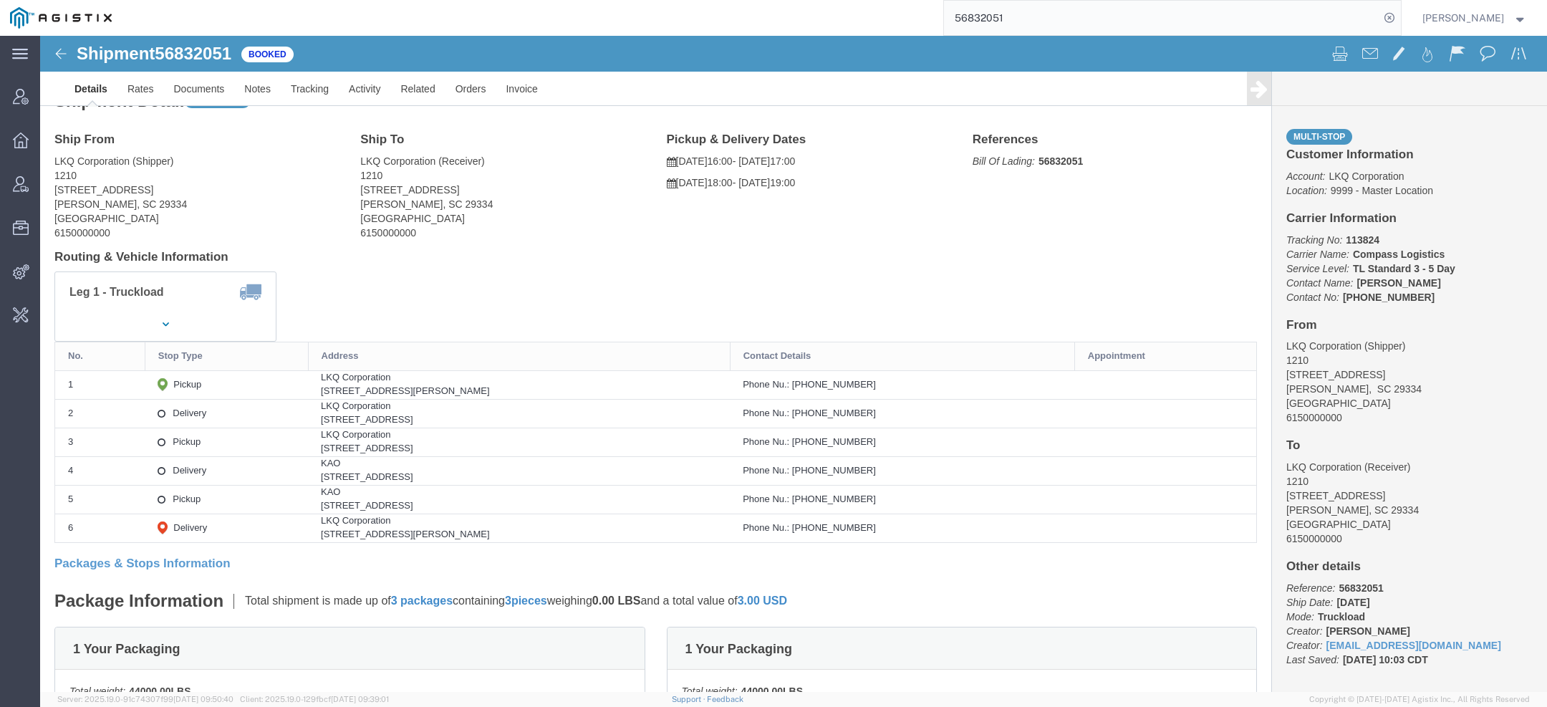
scroll to position [22, 0]
